Goal: Communication & Community: Participate in discussion

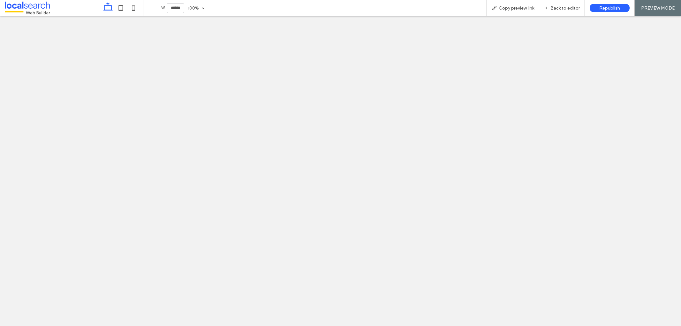
click at [551, 9] on span "Back to editor" at bounding box center [564, 7] width 29 height 5
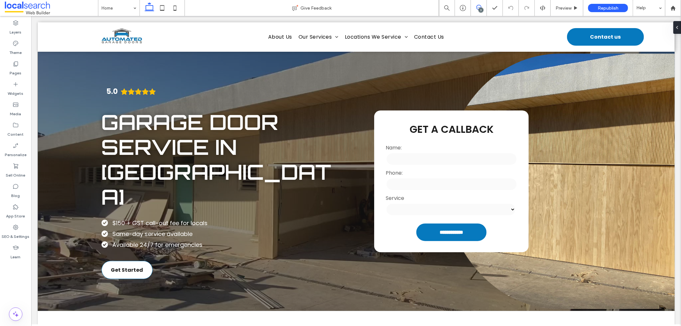
drag, startPoint x: 484, startPoint y: 8, endPoint x: 471, endPoint y: 1, distance: 15.2
click at [484, 8] on span at bounding box center [479, 7] width 16 height 5
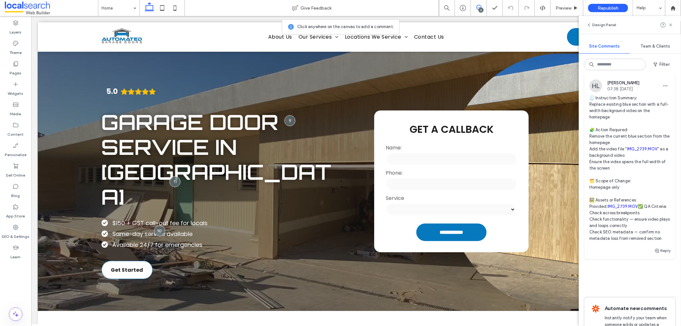
scroll to position [577, 0]
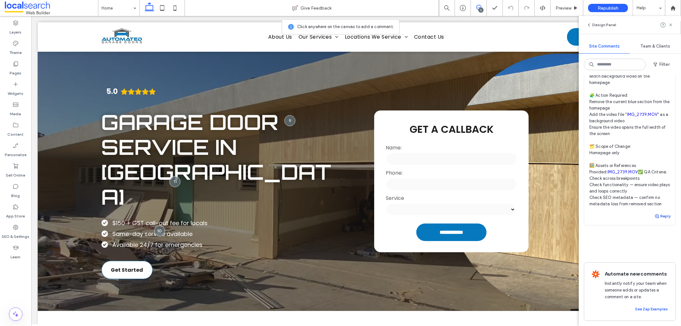
click at [655, 212] on button "Reply" at bounding box center [662, 216] width 16 height 8
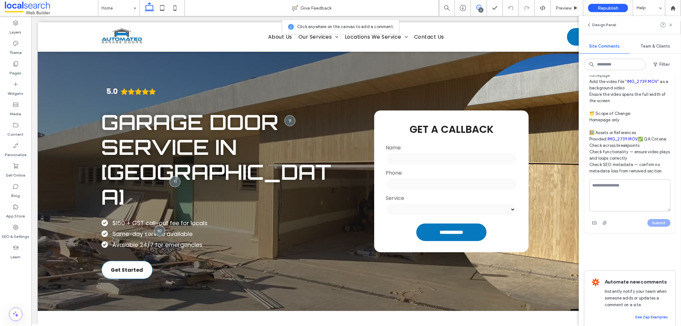
click at [633, 211] on textarea at bounding box center [629, 195] width 81 height 32
type textarea "**********"
click at [655, 227] on button "Submit" at bounding box center [658, 223] width 23 height 8
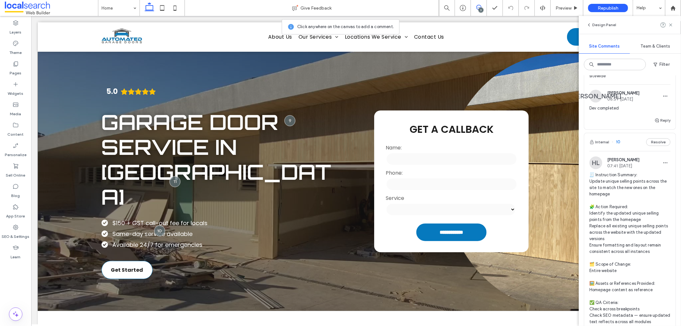
scroll to position [10, 0]
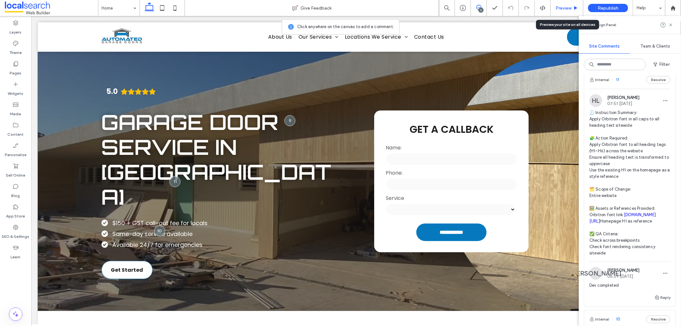
click at [561, 4] on div "Preview" at bounding box center [566, 8] width 33 height 16
click at [569, 8] on span "Preview" at bounding box center [563, 7] width 16 height 5
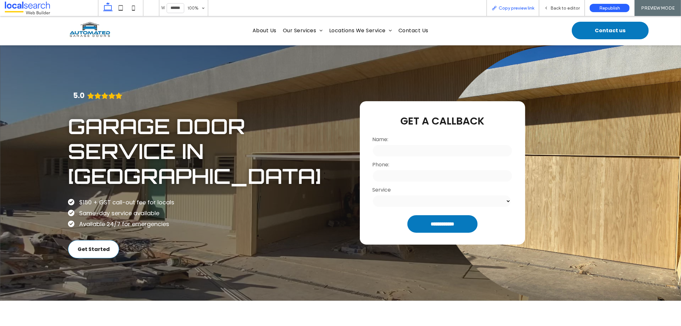
click at [516, 9] on span "Copy preview link" at bounding box center [515, 7] width 35 height 5
